Goal: Find specific page/section: Find specific page/section

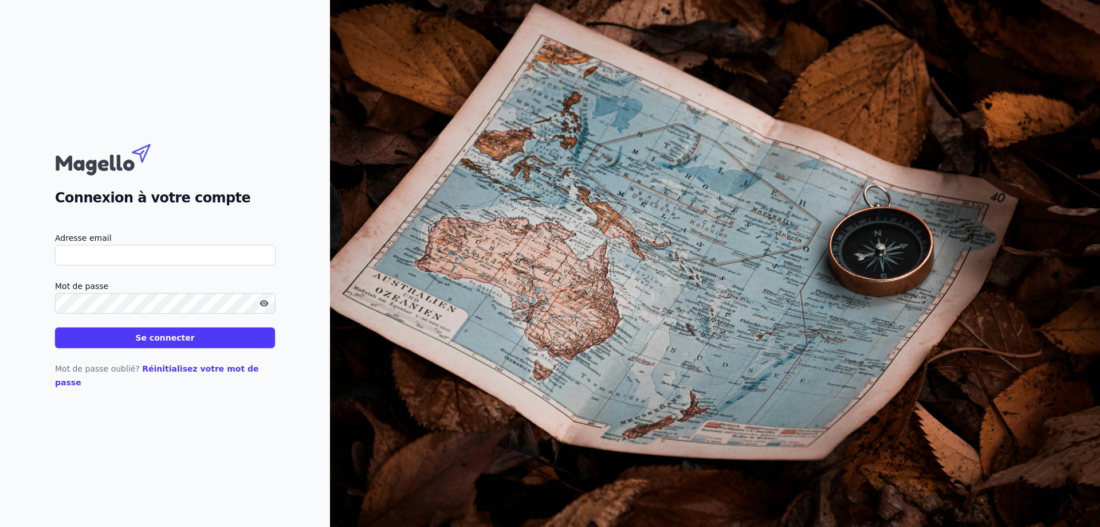
type input "[EMAIL_ADDRESS][DOMAIN_NAME]"
click at [156, 347] on button "Se connecter" at bounding box center [165, 337] width 220 height 21
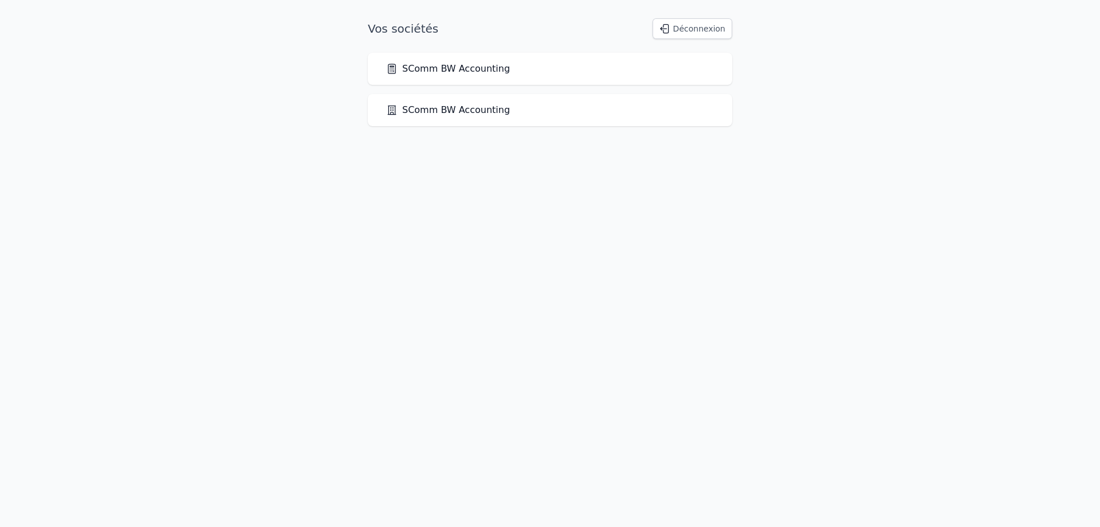
click at [437, 72] on link "SComm BW Accounting" at bounding box center [448, 69] width 124 height 14
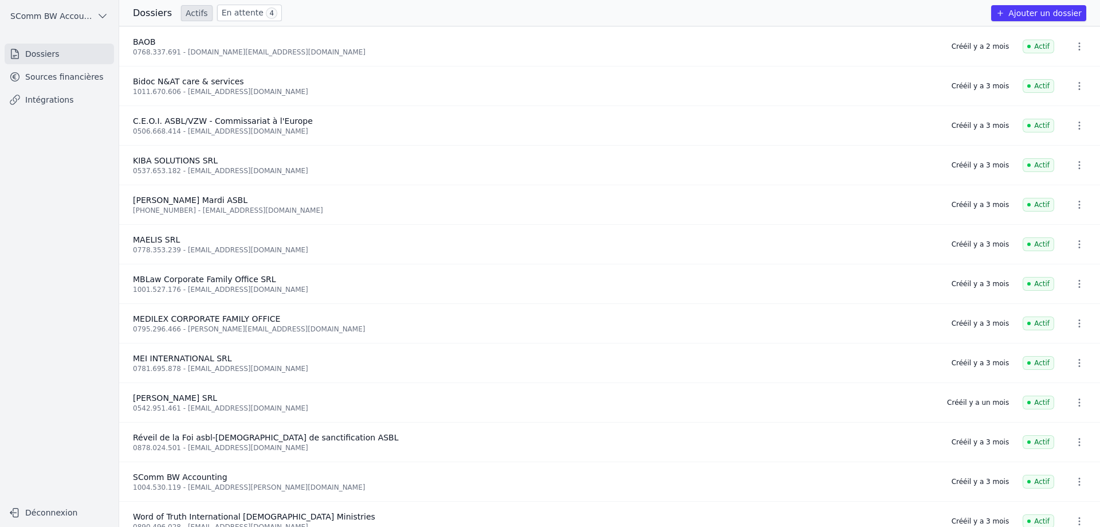
click at [235, 13] on link "En attente 4" at bounding box center [249, 13] width 65 height 17
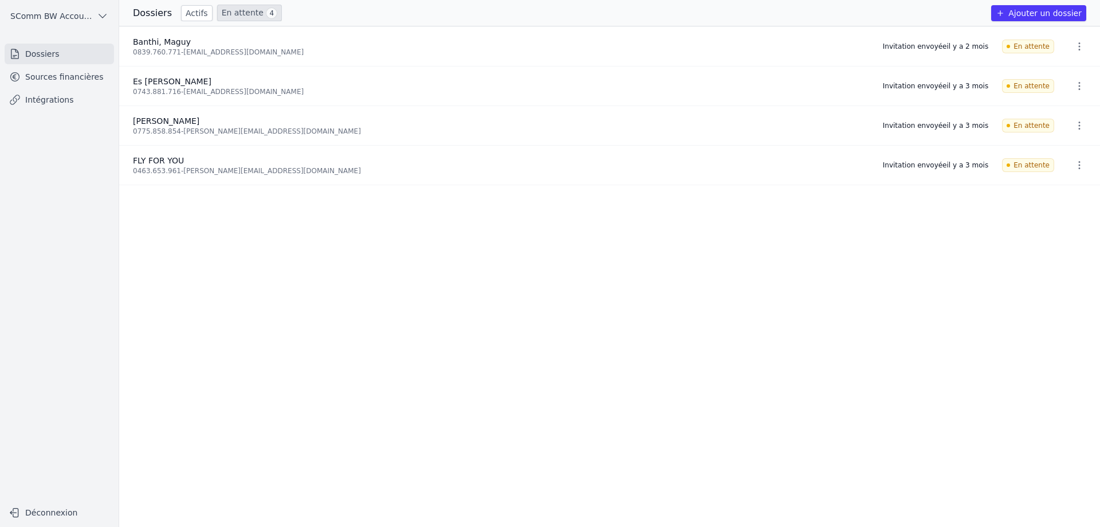
click at [196, 15] on link "Actifs" at bounding box center [197, 13] width 32 height 16
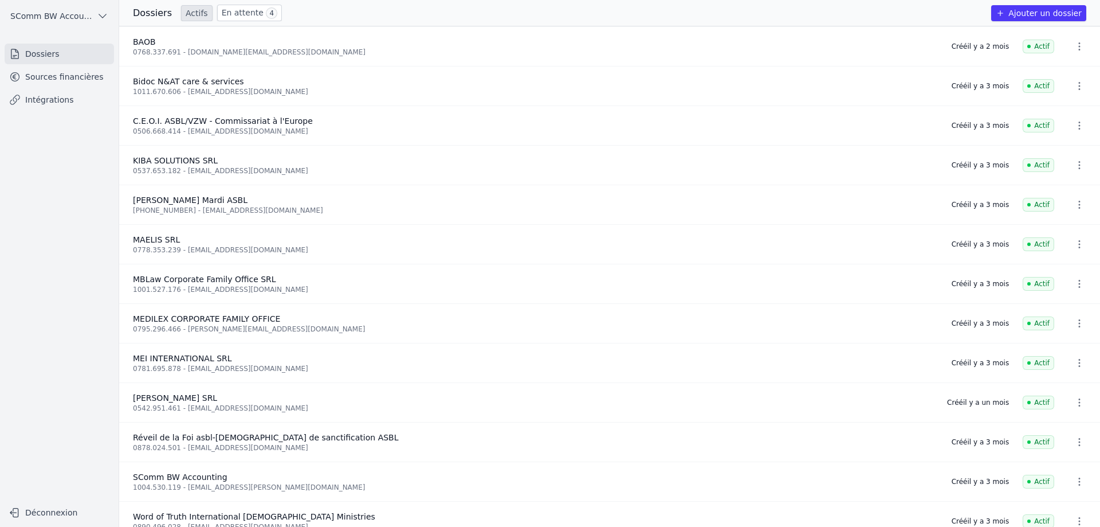
click at [66, 78] on link "Sources financières" at bounding box center [59, 76] width 109 height 21
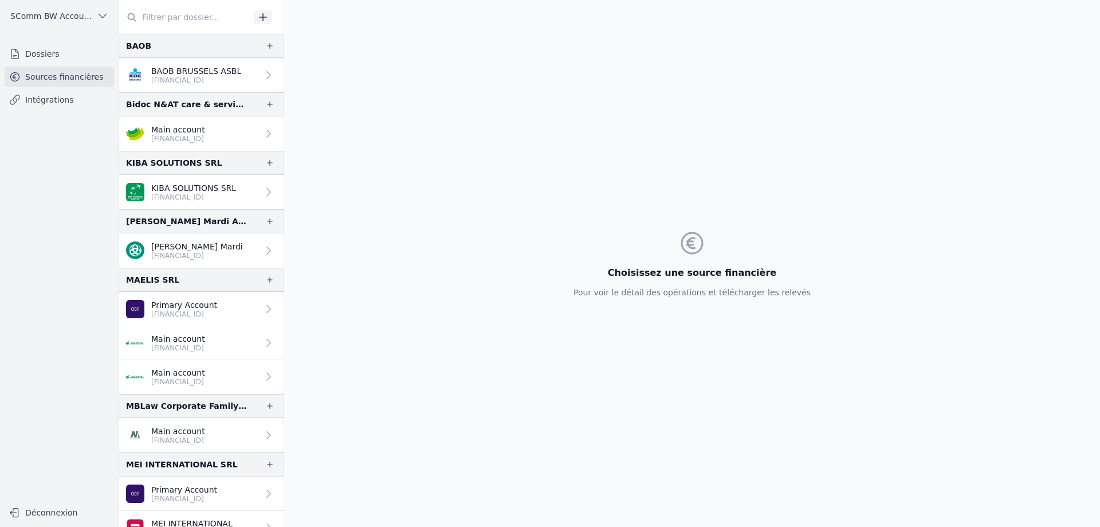
click at [38, 51] on link "Dossiers" at bounding box center [59, 54] width 109 height 21
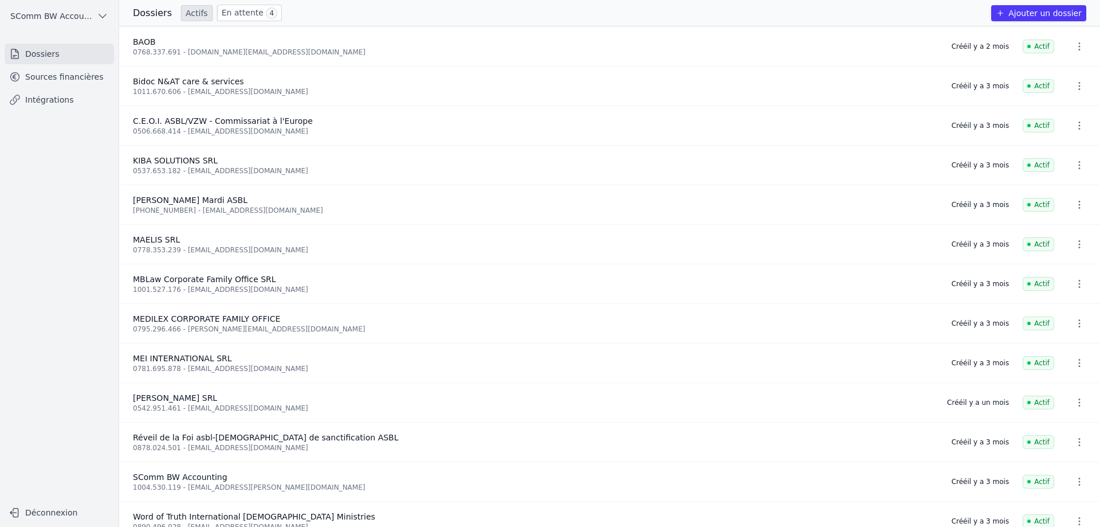
click at [1076, 123] on icon "button" at bounding box center [1079, 125] width 11 height 11
click at [746, 119] on div at bounding box center [550, 263] width 1100 height 527
